Goal: Information Seeking & Learning: Learn about a topic

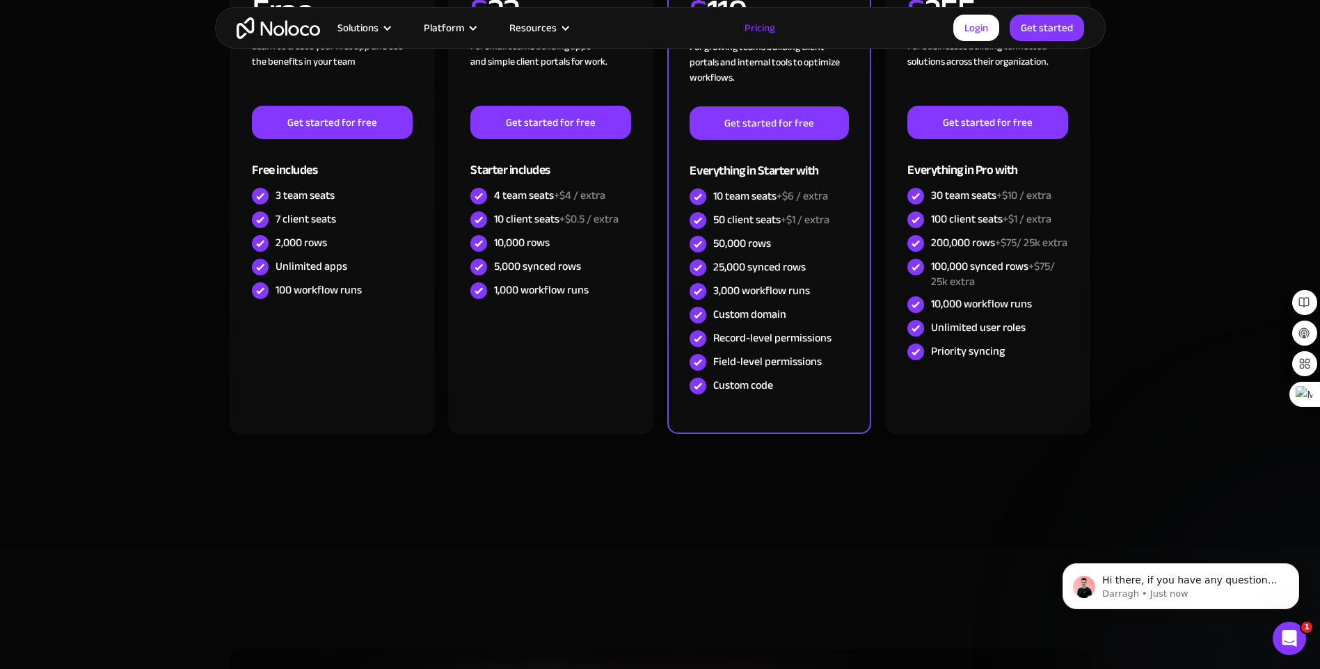
scroll to position [209, 0]
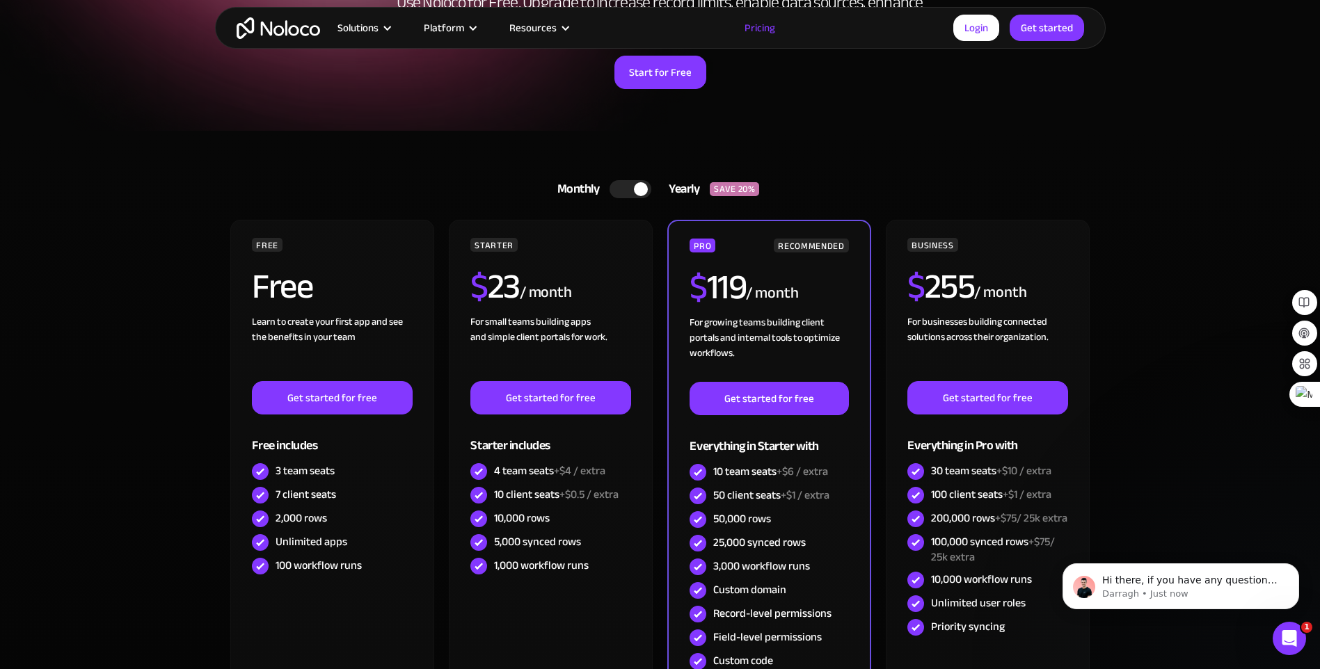
click at [616, 187] on div at bounding box center [630, 189] width 42 height 18
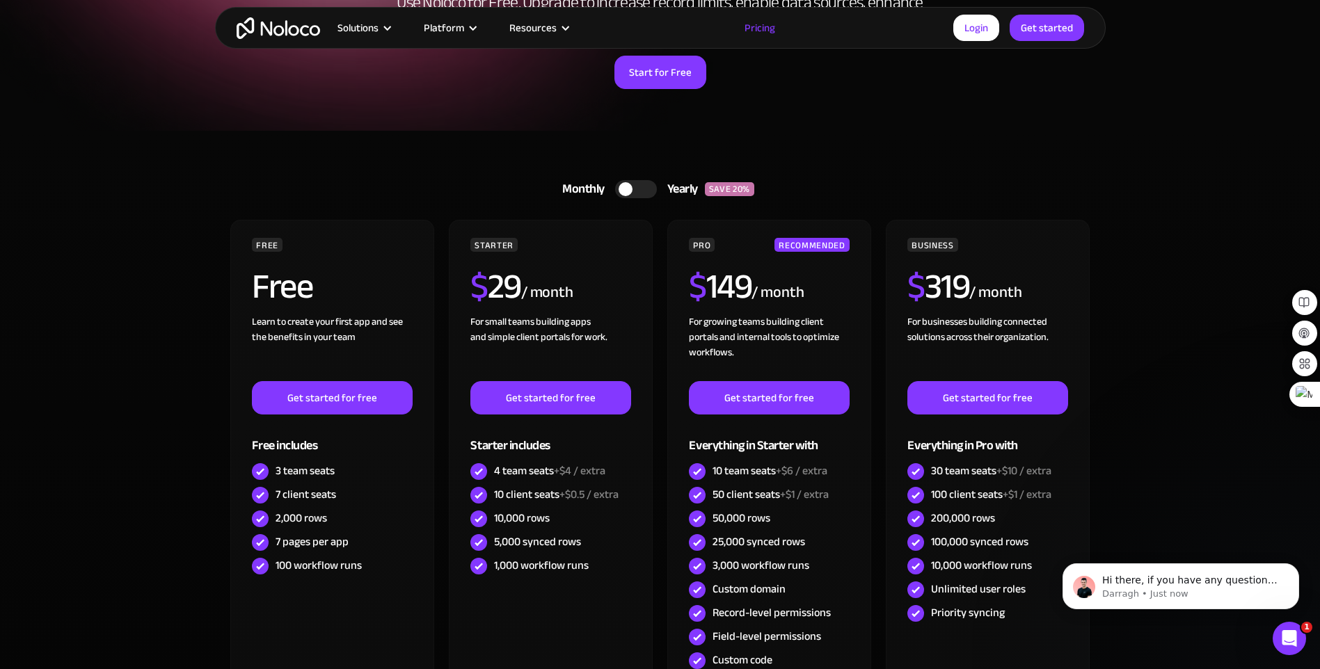
click at [644, 189] on div at bounding box center [636, 189] width 42 height 18
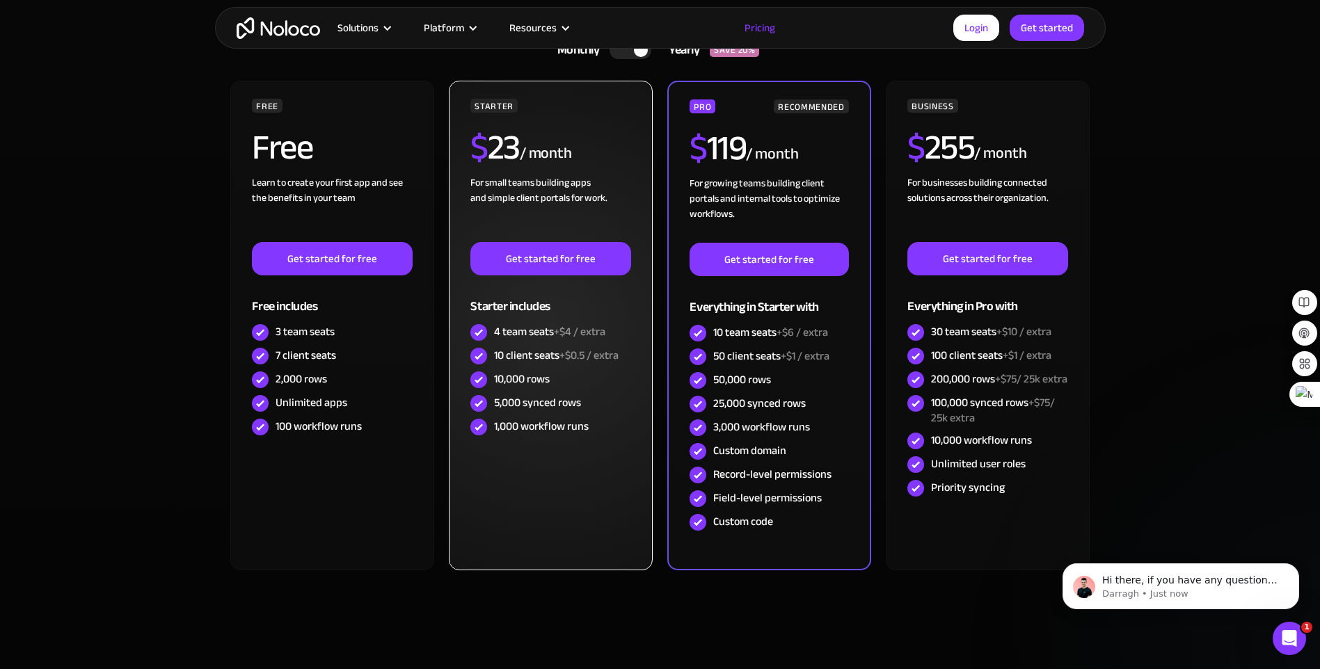
scroll to position [0, 0]
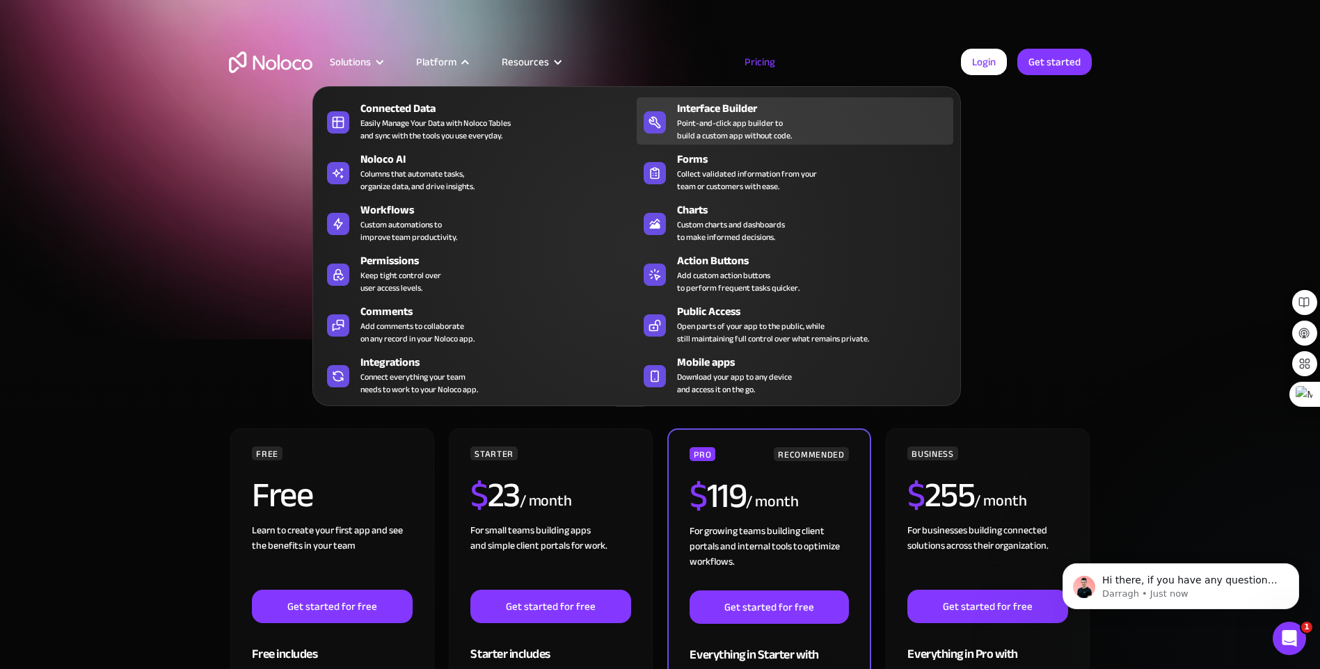
click at [790, 127] on div "Point-and-click app builder to build a custom app without code." at bounding box center [734, 129] width 115 height 25
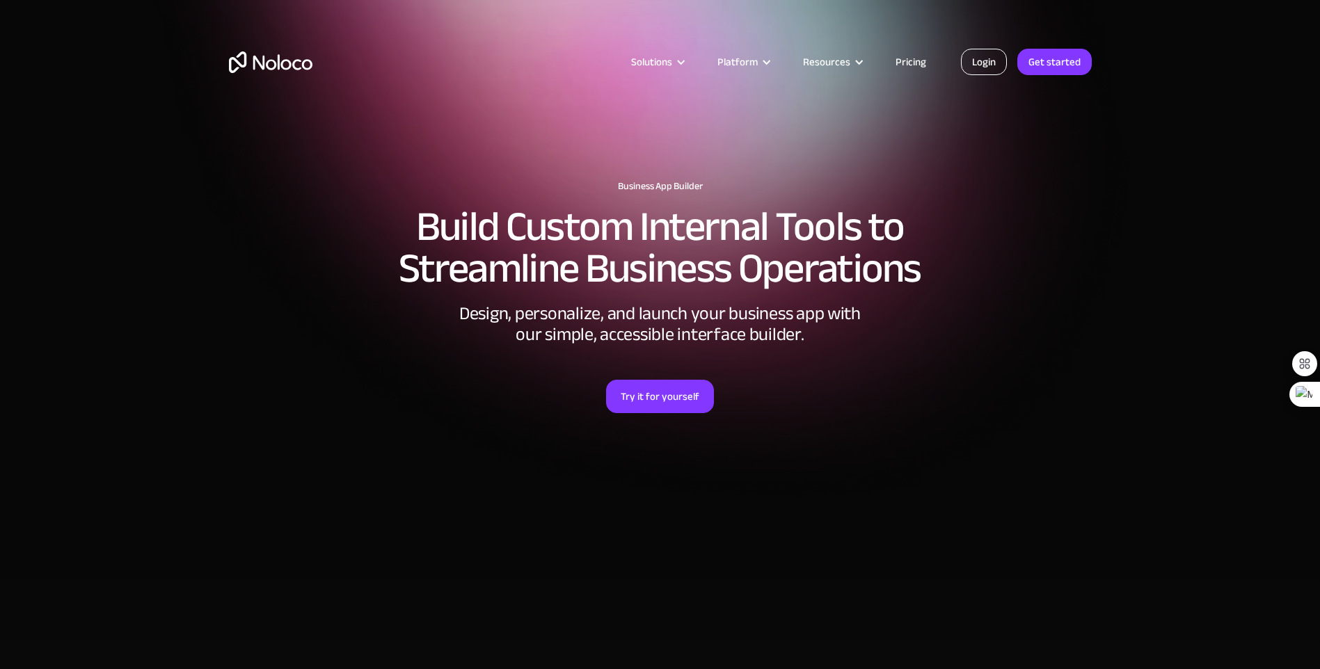
click at [979, 65] on link "Login" at bounding box center [984, 62] width 46 height 26
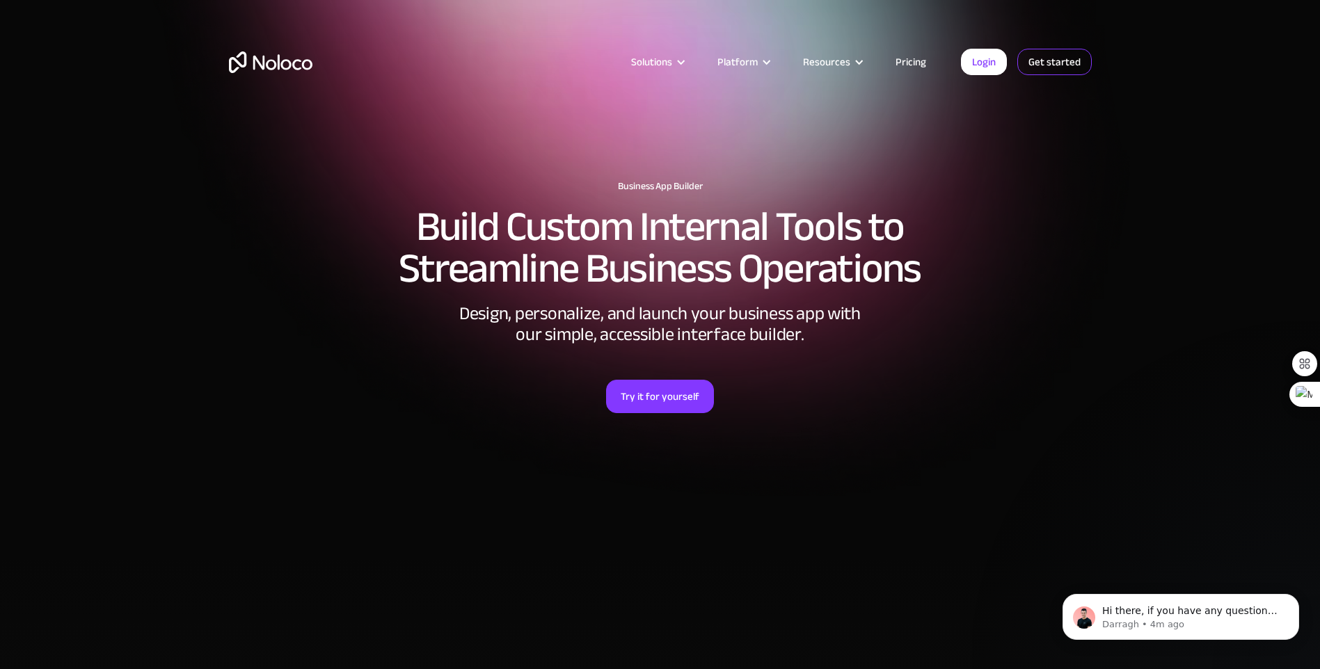
click at [1053, 63] on link "Get started" at bounding box center [1054, 62] width 74 height 26
